Goal: Check status

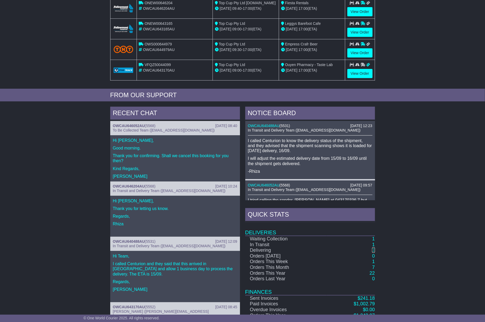
click at [373, 252] on link "3" at bounding box center [373, 249] width 3 height 5
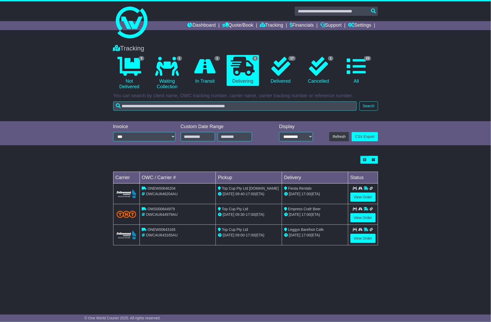
click at [159, 188] on span "ONEW00646204" at bounding box center [162, 188] width 28 height 4
copy span "ONEW00646204"
